Goal: Check status: Check status

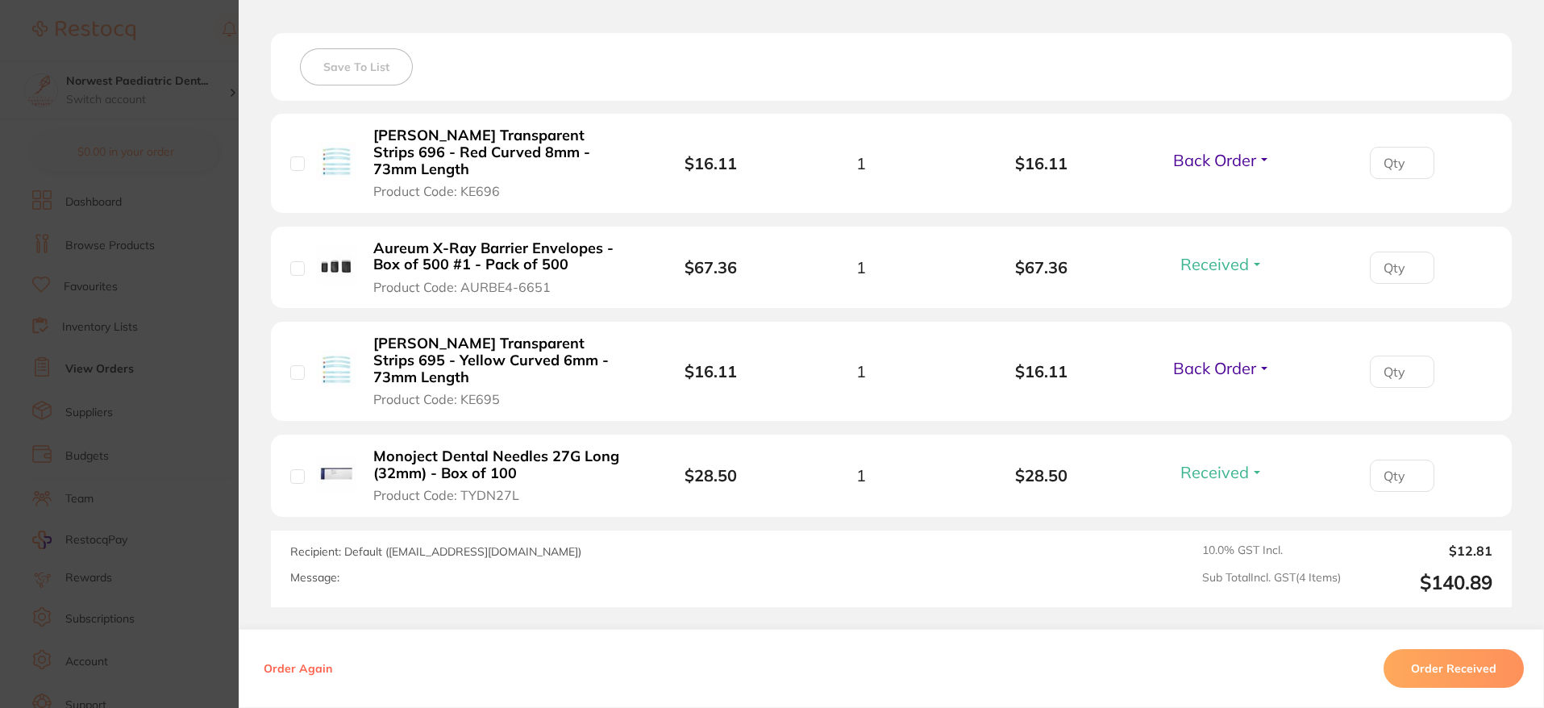
scroll to position [455, 0]
click at [49, 220] on section "Order ID: Restocq- 92117 Order Information 2 Received 2 Back Orders Accepted Or…" at bounding box center [772, 354] width 1544 height 708
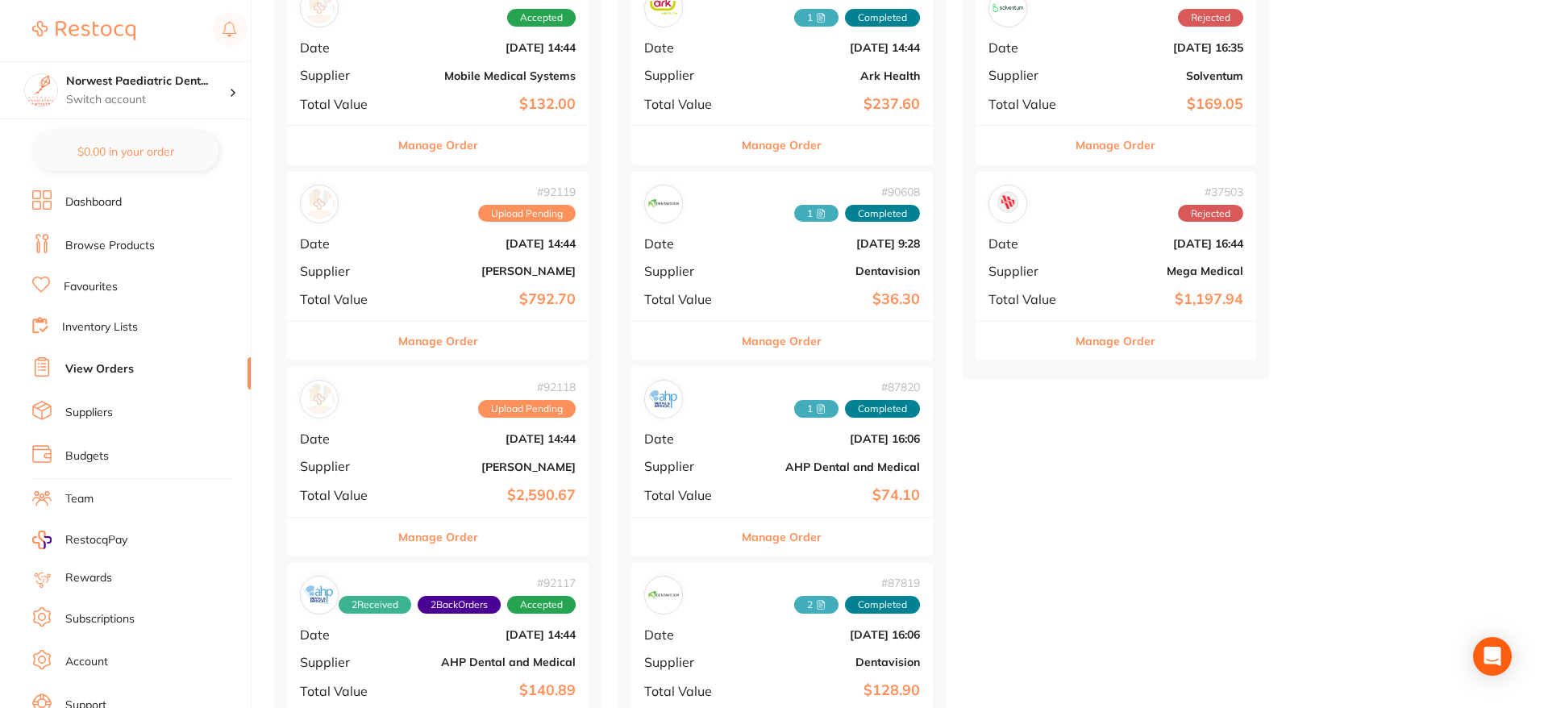
scroll to position [437, 0]
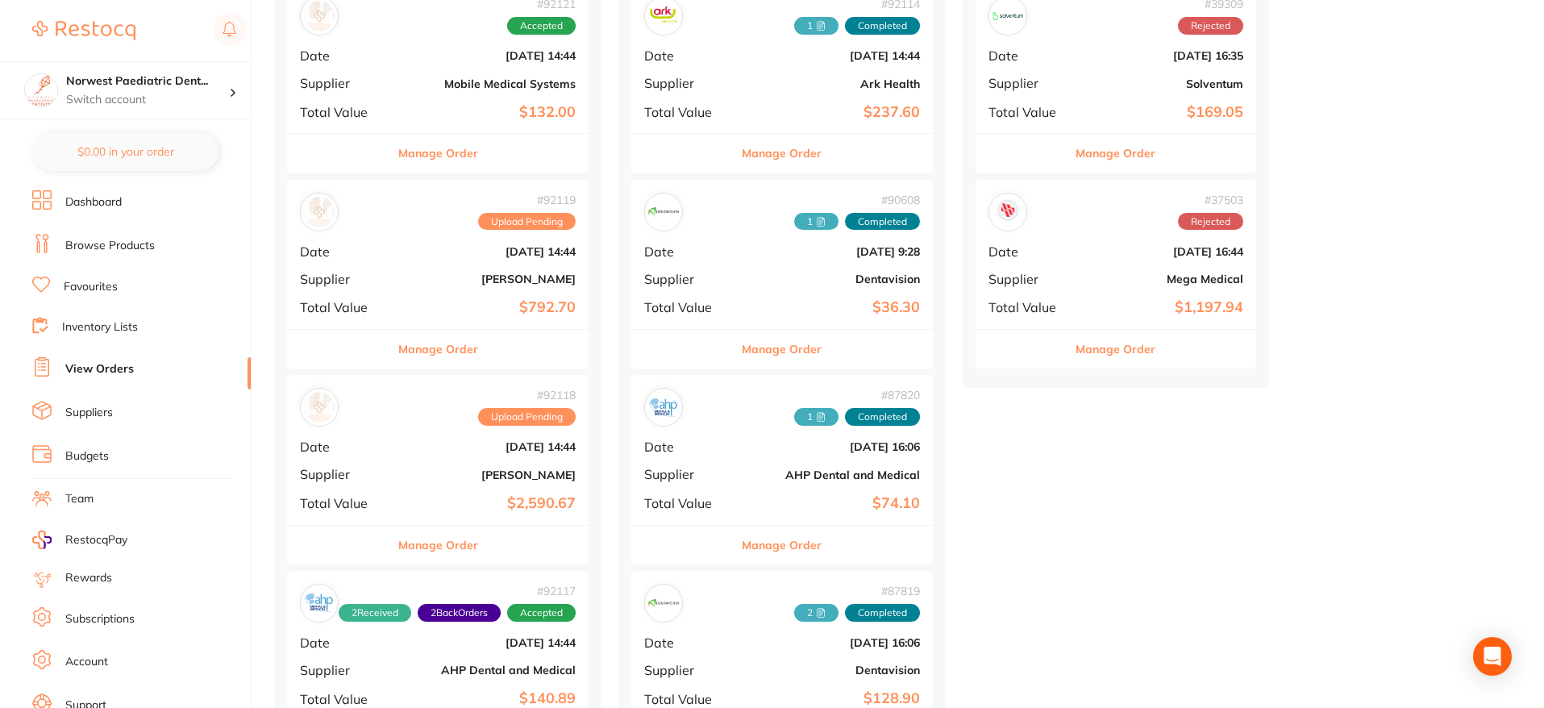
click at [454, 275] on b "[PERSON_NAME]" at bounding box center [488, 279] width 175 height 13
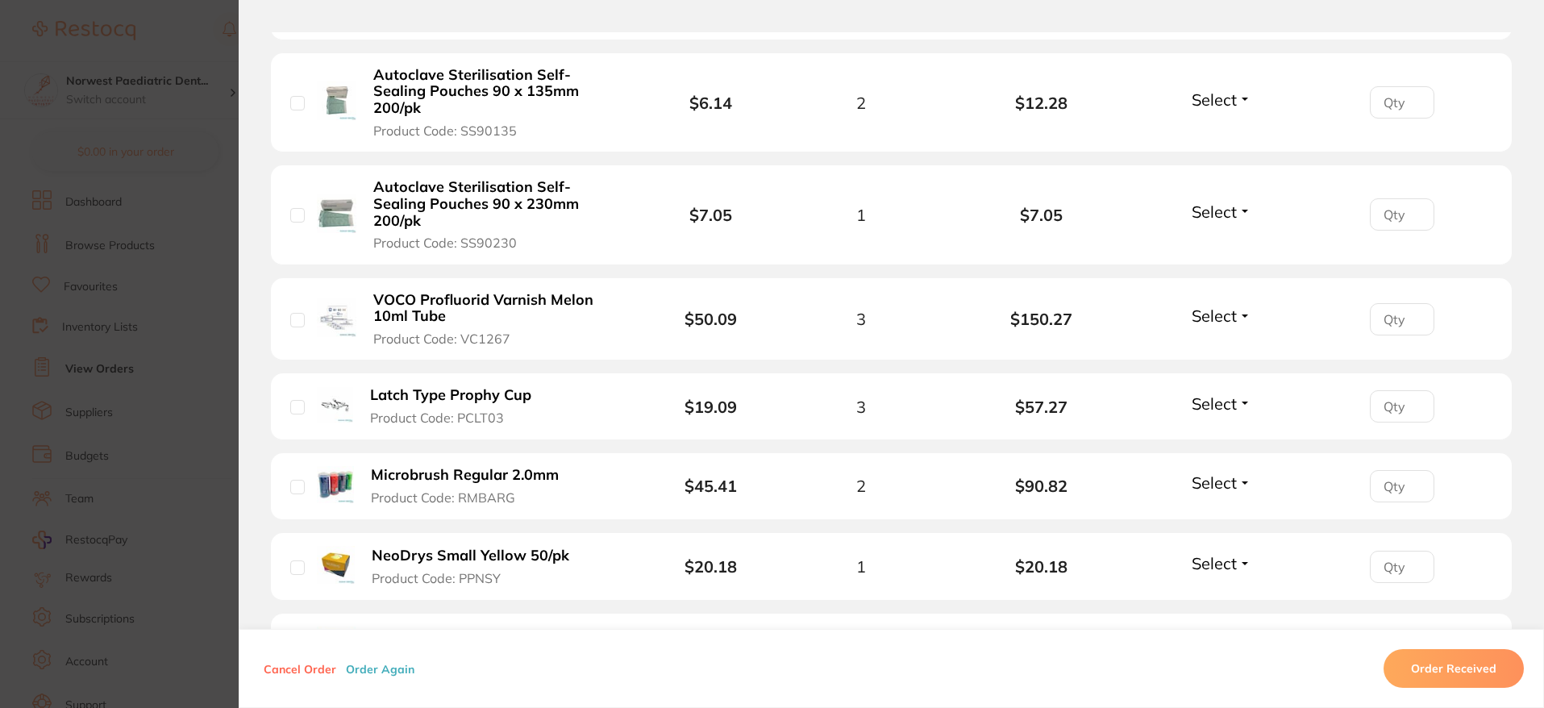
scroll to position [1469, 0]
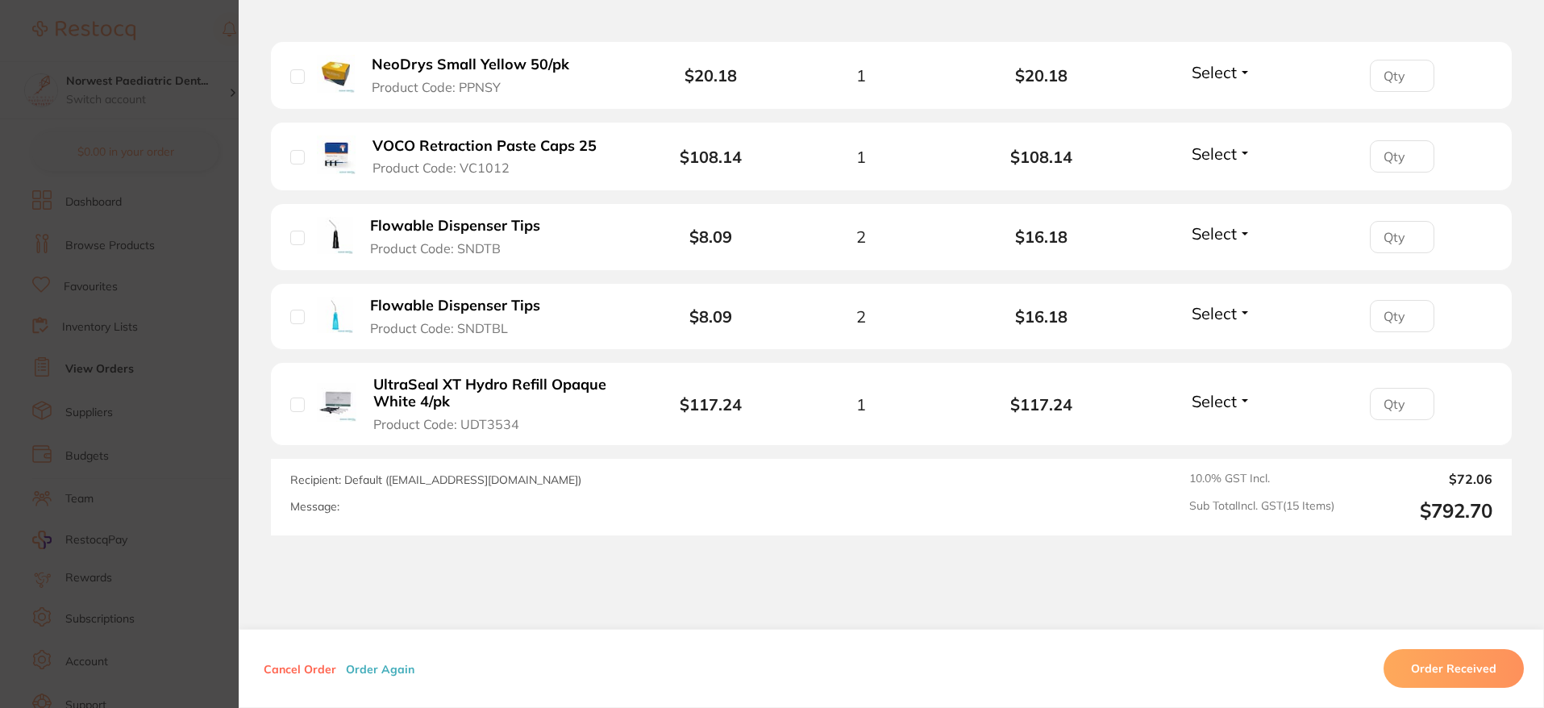
click at [302, 668] on button "Cancel Order" at bounding box center [300, 668] width 82 height 15
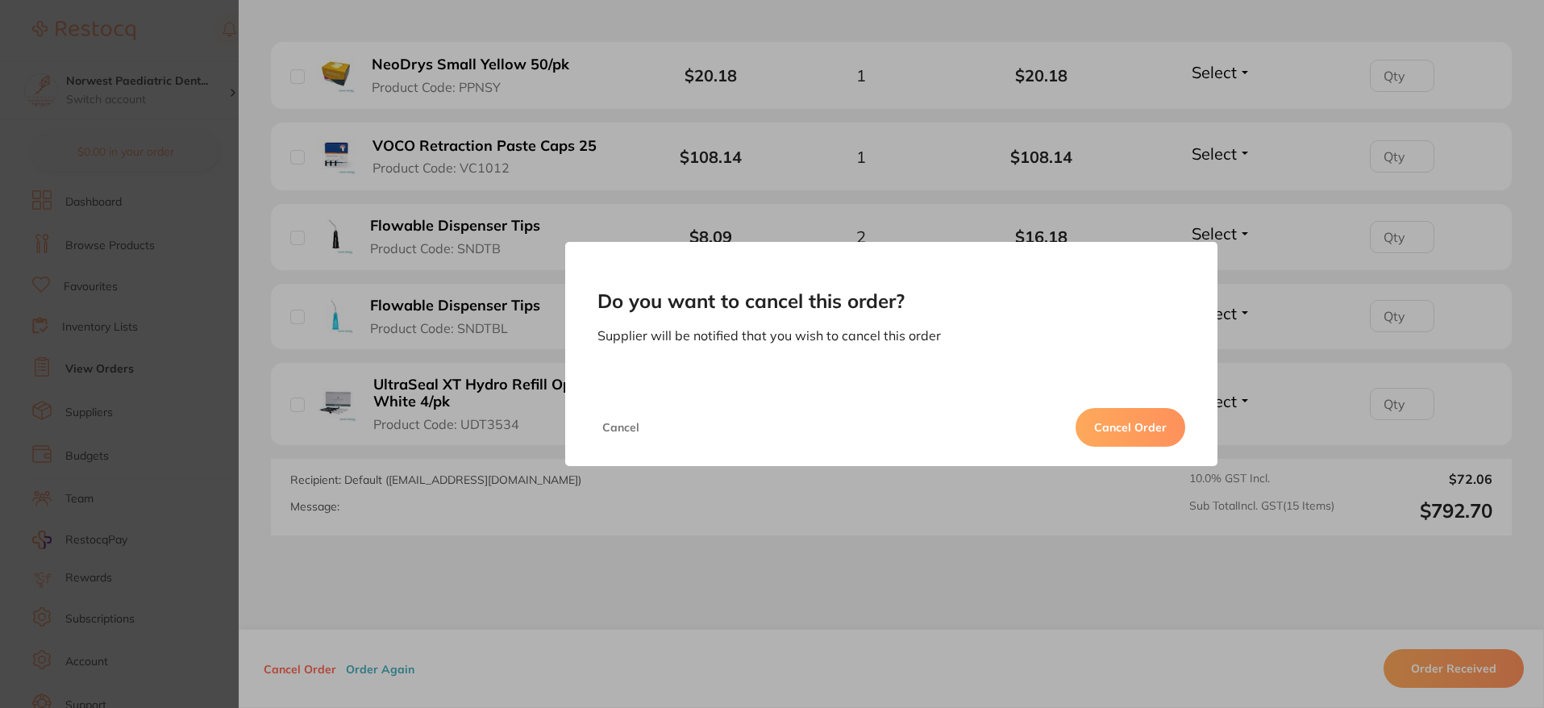
click at [1118, 422] on button "Cancel Order" at bounding box center [1131, 427] width 110 height 39
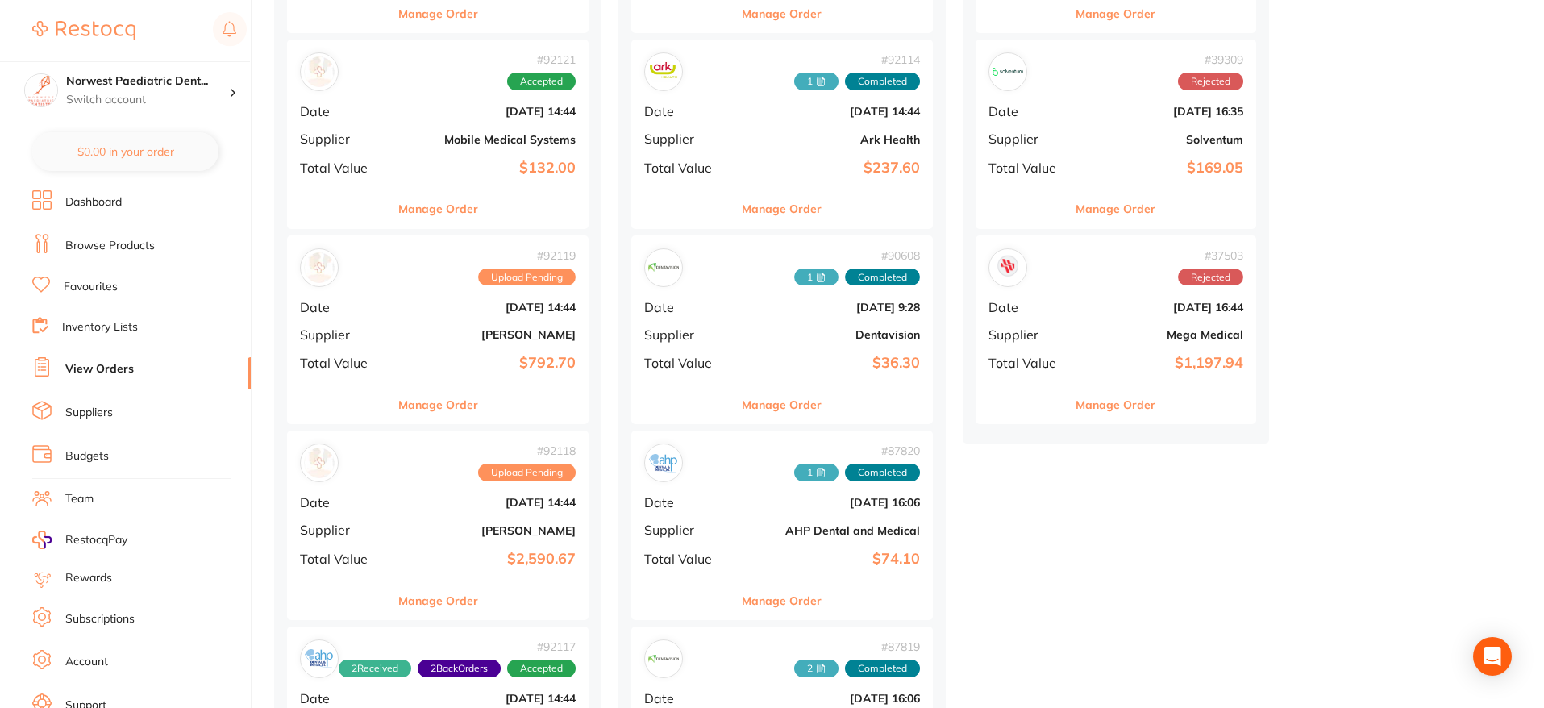
scroll to position [385, 0]
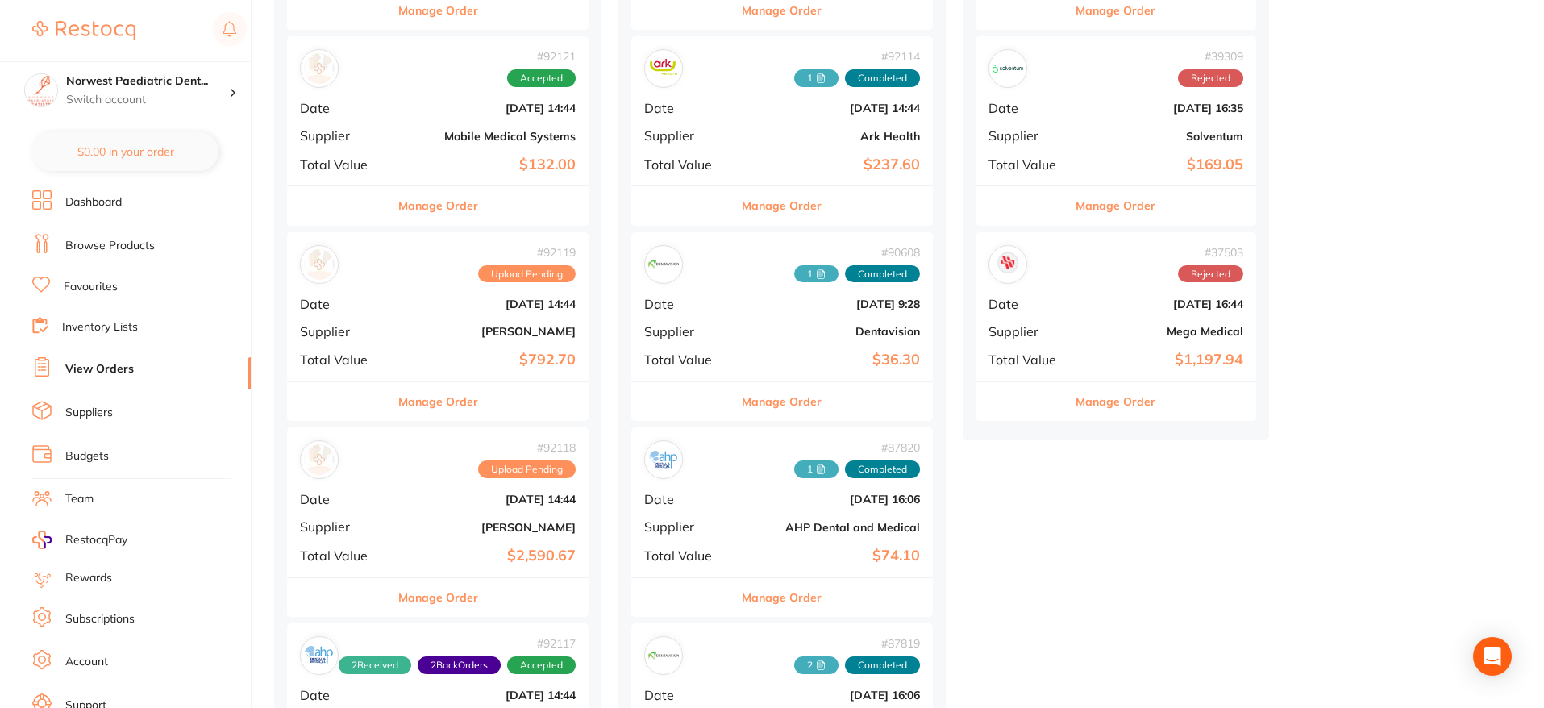
click at [461, 316] on div "# 92119 Upload Pending Date [DATE] 14:44 Supplier [PERSON_NAME] Total Value $79…" at bounding box center [438, 306] width 302 height 149
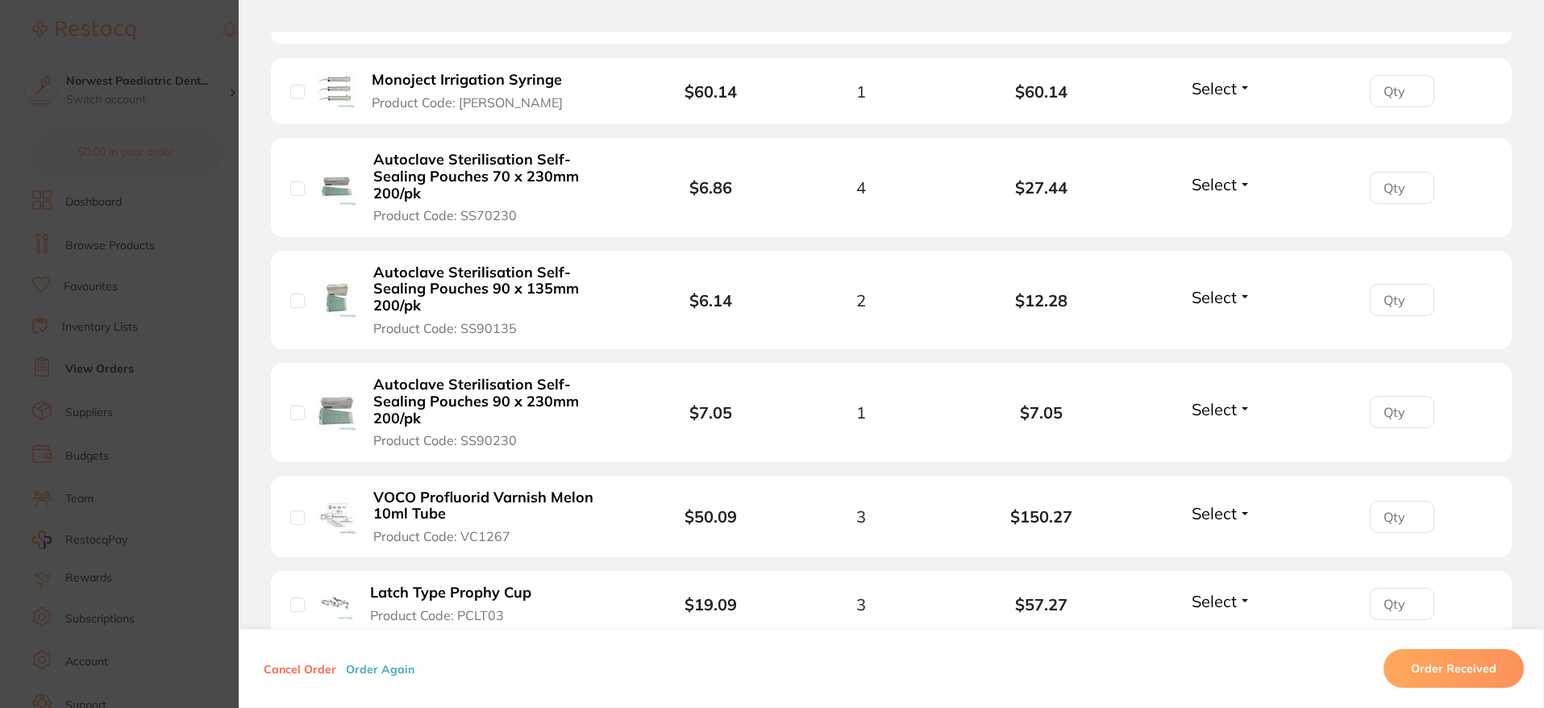
scroll to position [783, 0]
click at [310, 673] on button "Cancel Order" at bounding box center [300, 668] width 82 height 15
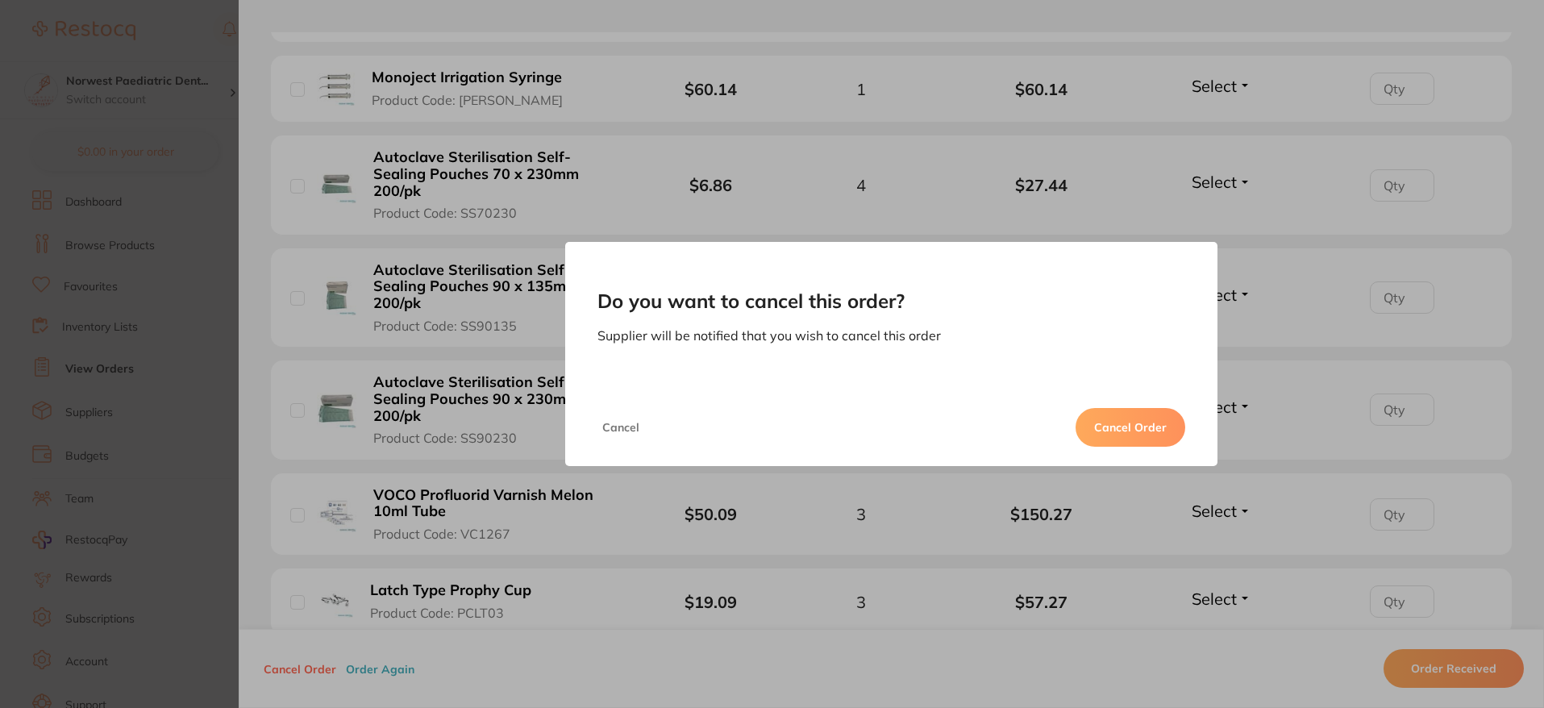
click at [1115, 423] on button "Cancel Order" at bounding box center [1131, 427] width 110 height 39
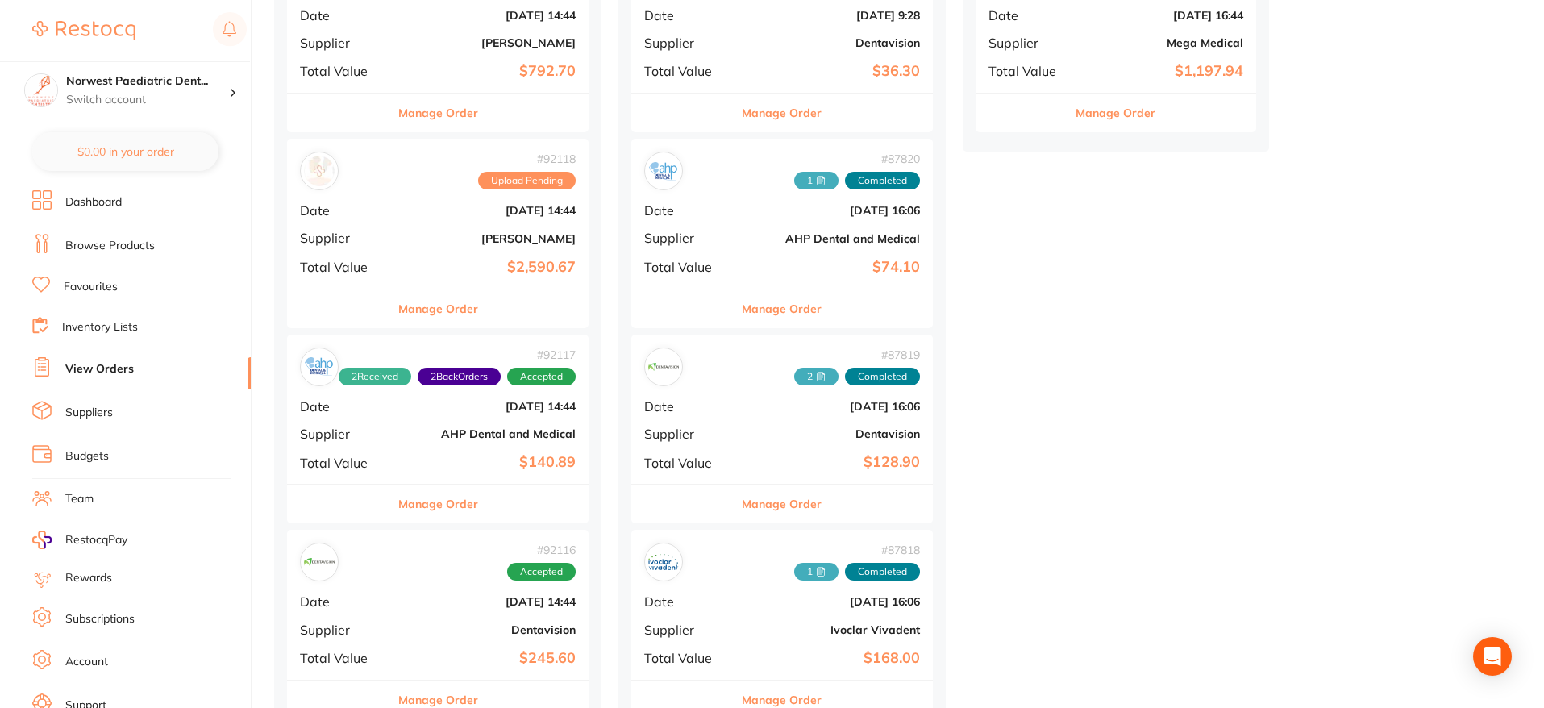
scroll to position [678, 0]
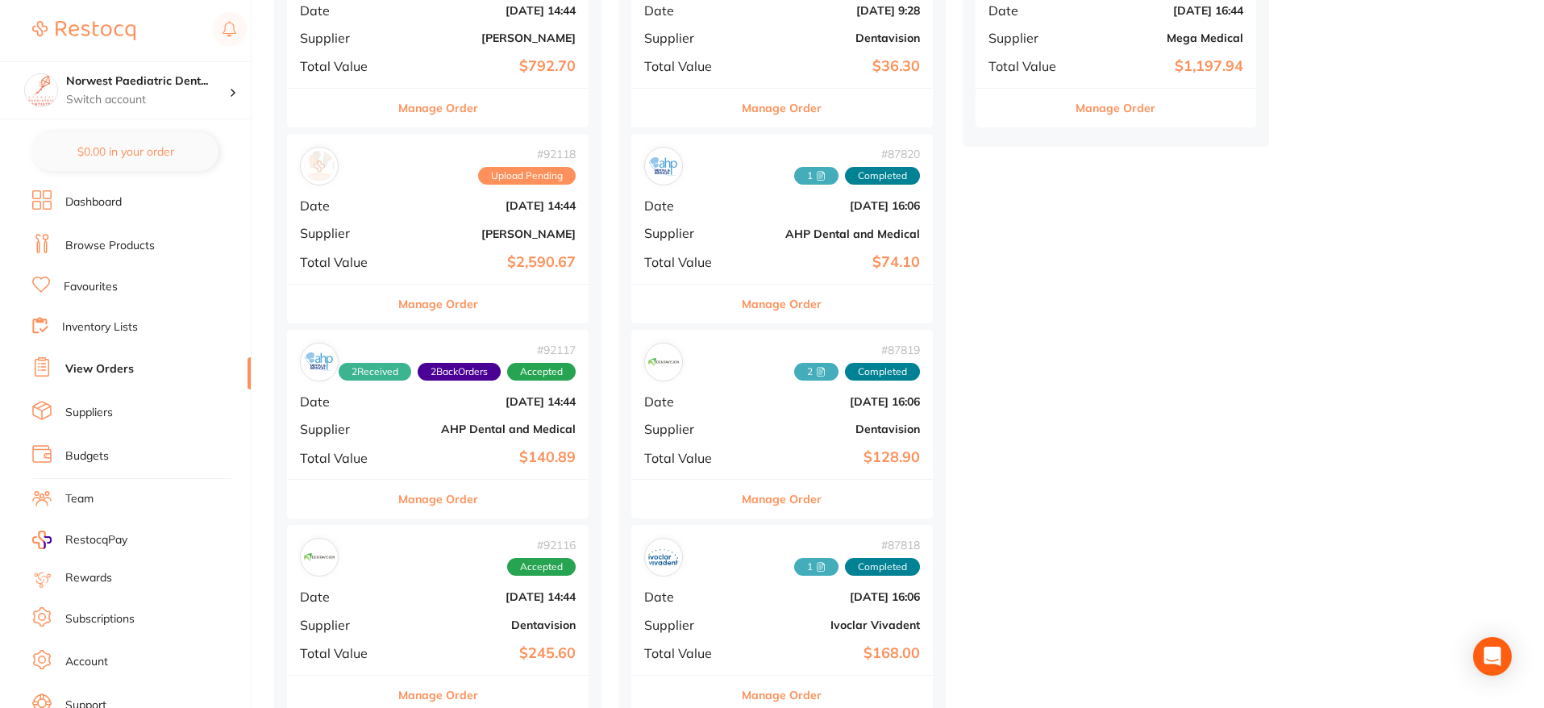
click at [451, 428] on b "AHP Dental and Medical" at bounding box center [488, 429] width 175 height 13
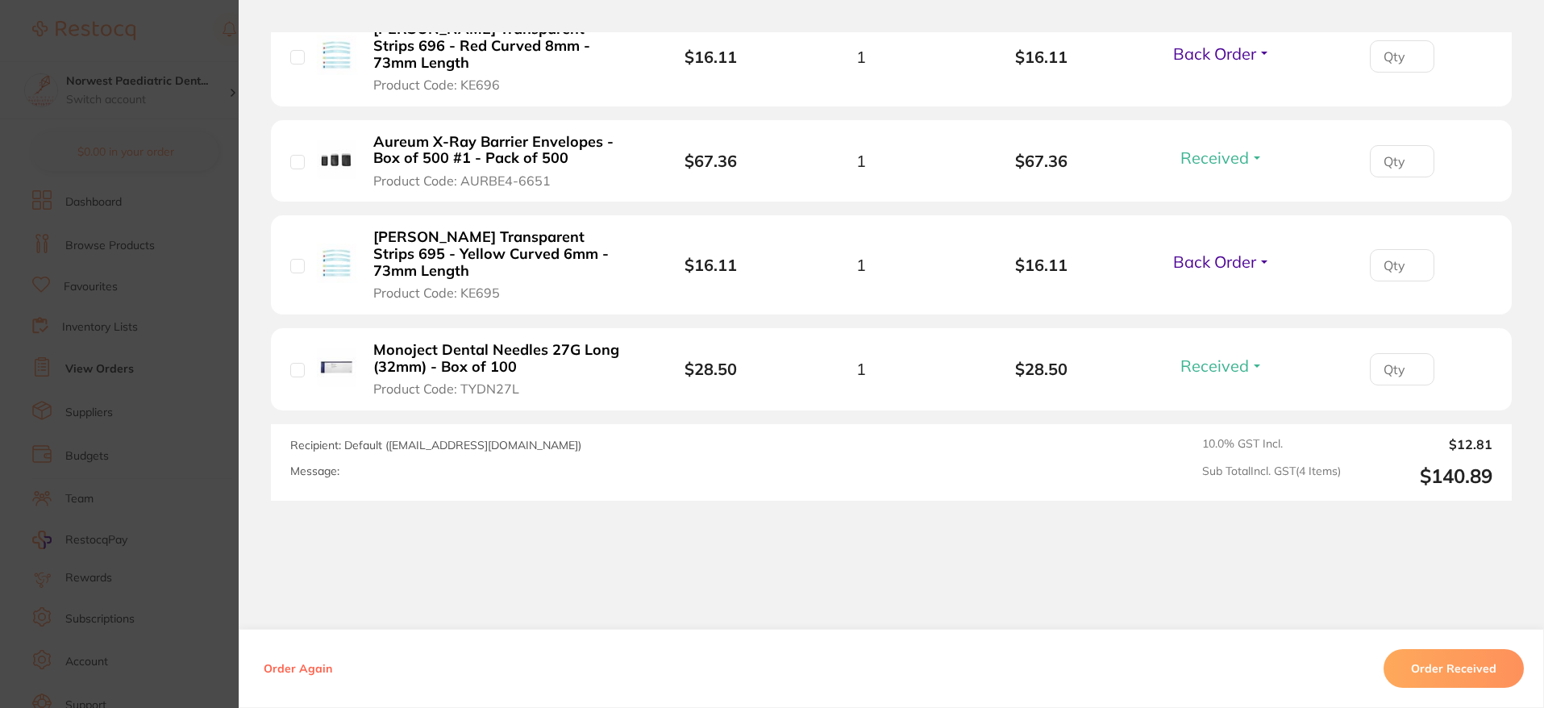
scroll to position [243, 0]
drag, startPoint x: 140, startPoint y: 103, endPoint x: 554, endPoint y: 188, distance: 422.2
click at [140, 102] on section "Order ID: Restocq- 92117 Order Information 2 Received 2 Back Orders Accepted Or…" at bounding box center [772, 354] width 1544 height 708
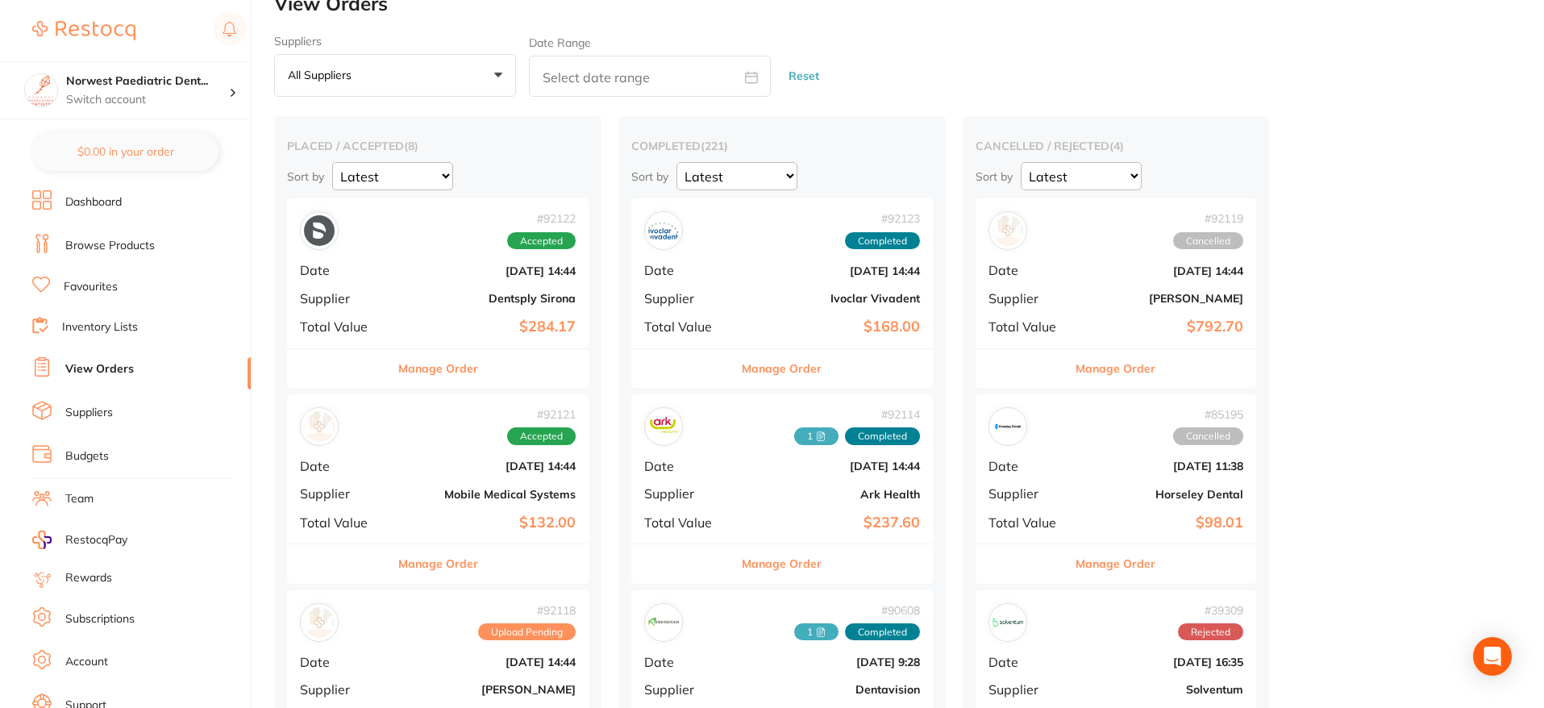
scroll to position [29, 0]
